Goal: Information Seeking & Learning: Learn about a topic

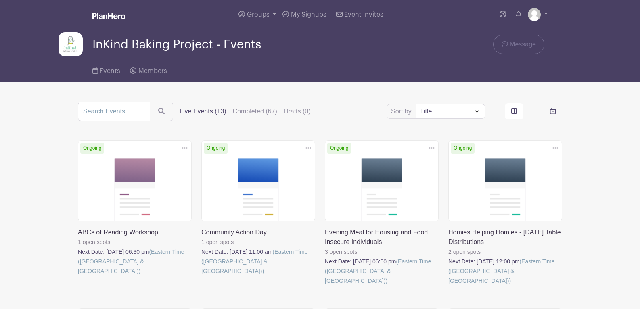
click at [553, 112] on icon "order and view" at bounding box center [553, 111] width 6 height 6
click at [0, 0] on input "order and view" at bounding box center [0, 0] width 0 height 0
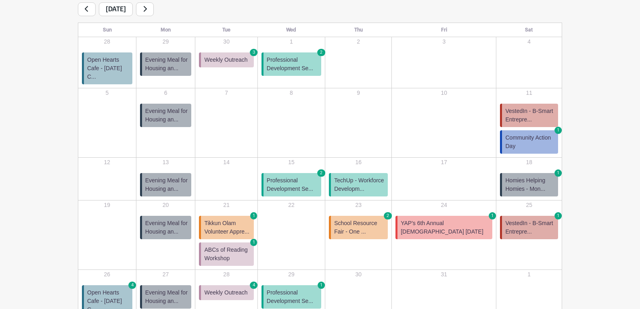
scroll to position [139, 0]
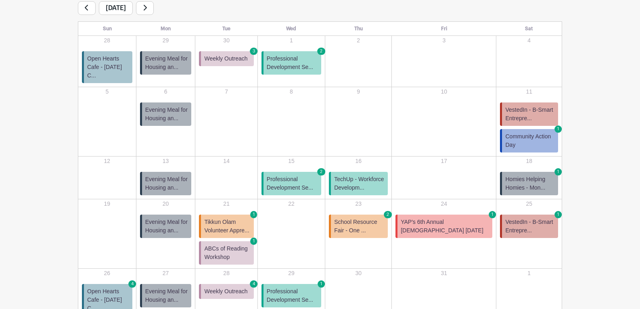
click at [250, 244] on span "ABCs of Reading Workshop" at bounding box center [227, 252] width 46 height 17
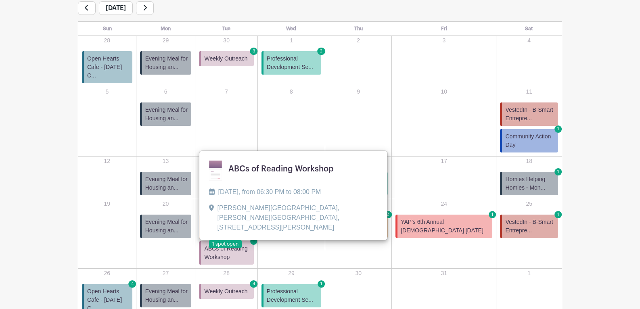
click at [209, 249] on link at bounding box center [209, 249] width 0 height 0
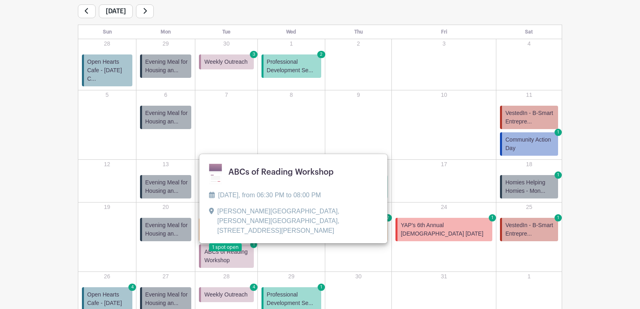
scroll to position [139, 0]
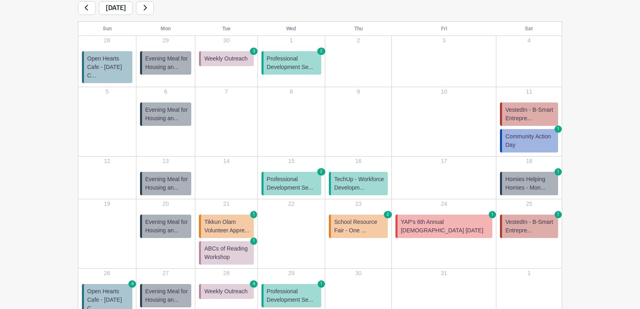
click at [318, 175] on span "Professional Development Se..." at bounding box center [292, 183] width 51 height 17
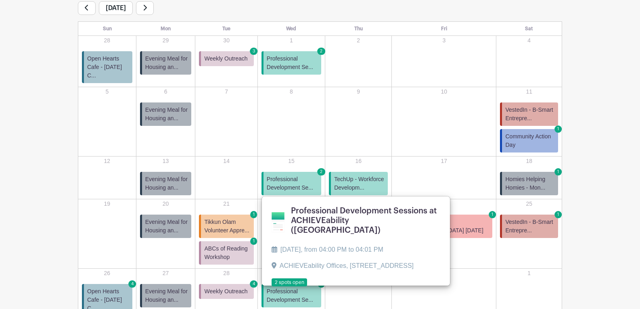
click at [272, 287] on link at bounding box center [272, 287] width 0 height 0
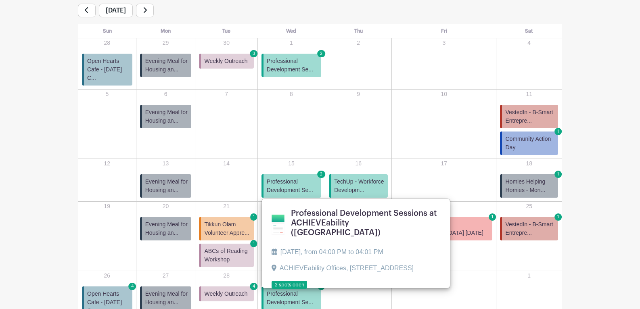
scroll to position [139, 0]
